Goal: Find specific page/section: Find specific page/section

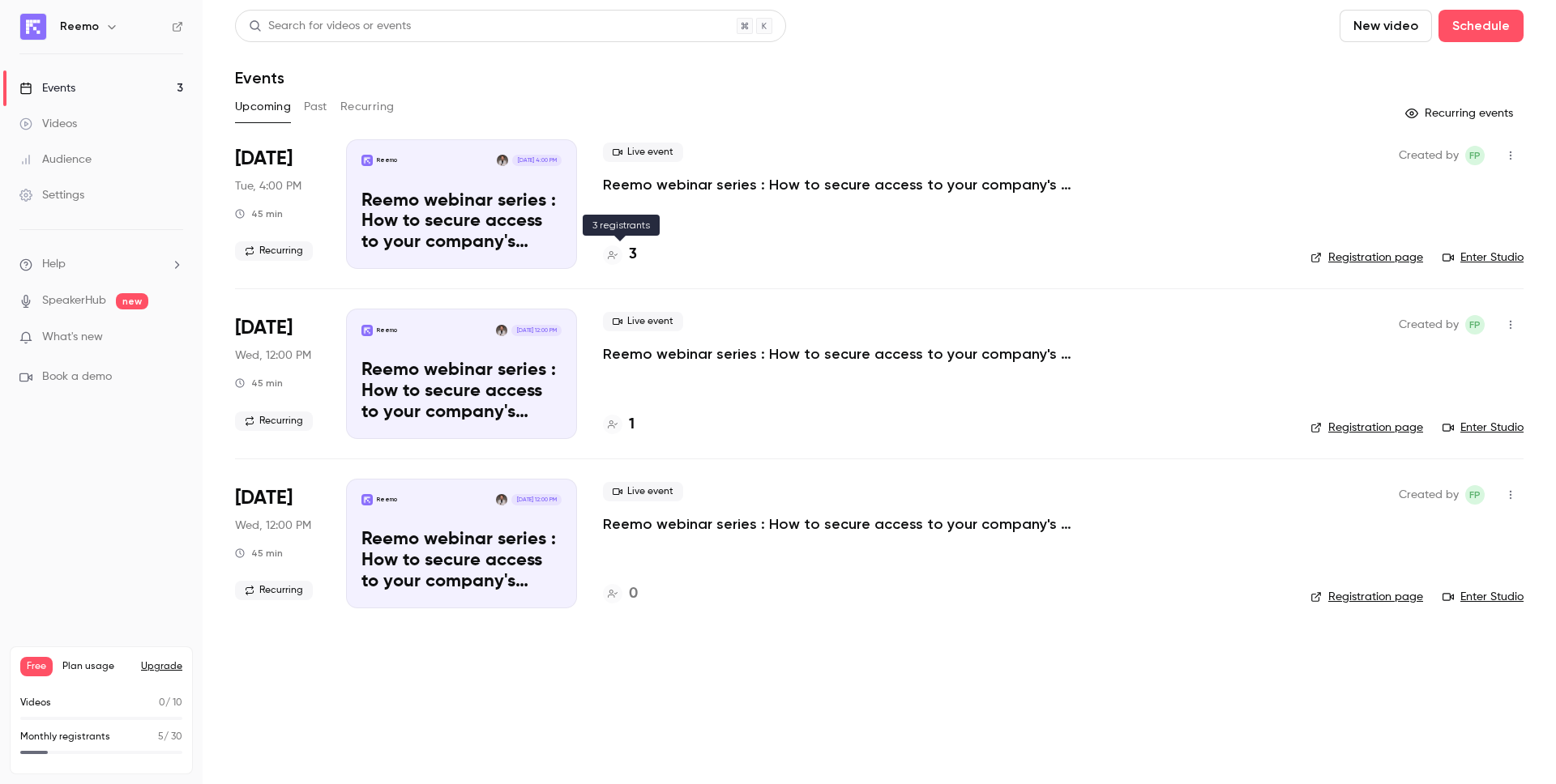
click at [633, 254] on h4 "3" at bounding box center [633, 255] width 8 height 22
